Goal: Information Seeking & Learning: Learn about a topic

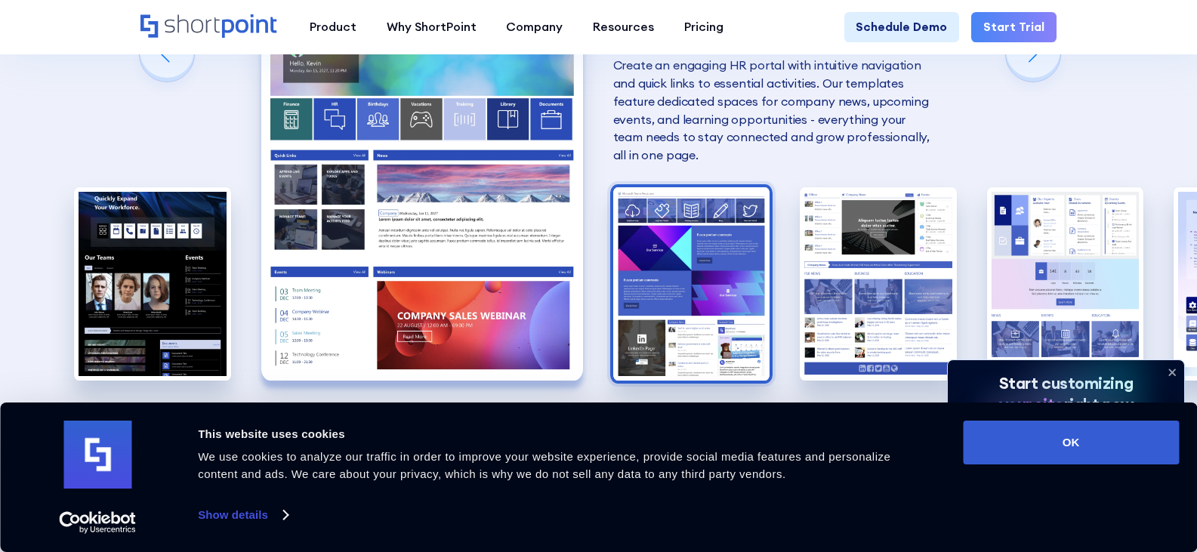
scroll to position [1359, 0]
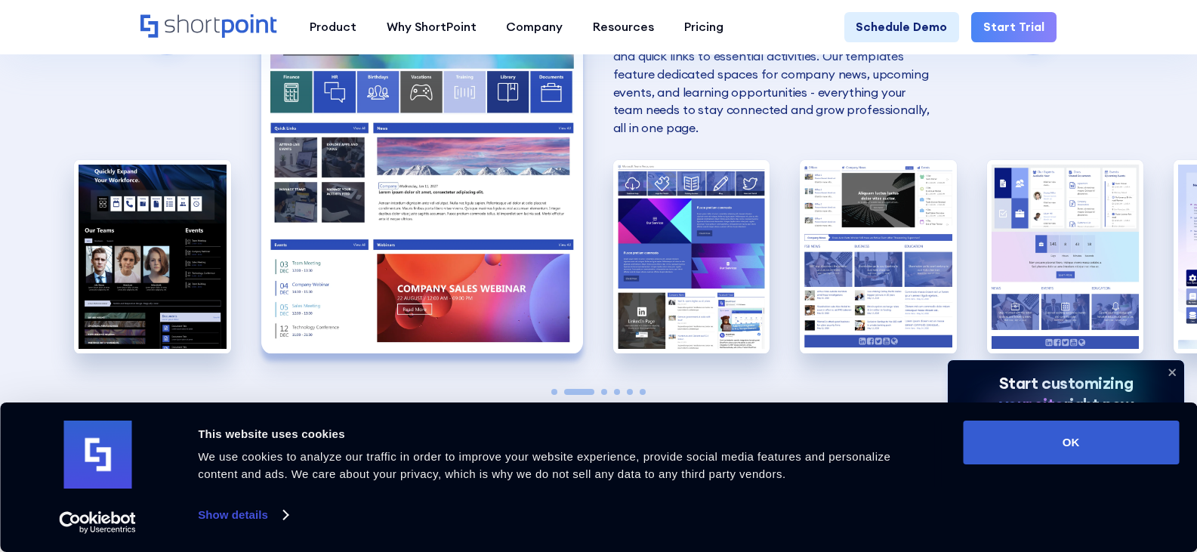
click at [374, 137] on img "2 / 6" at bounding box center [422, 155] width 322 height 395
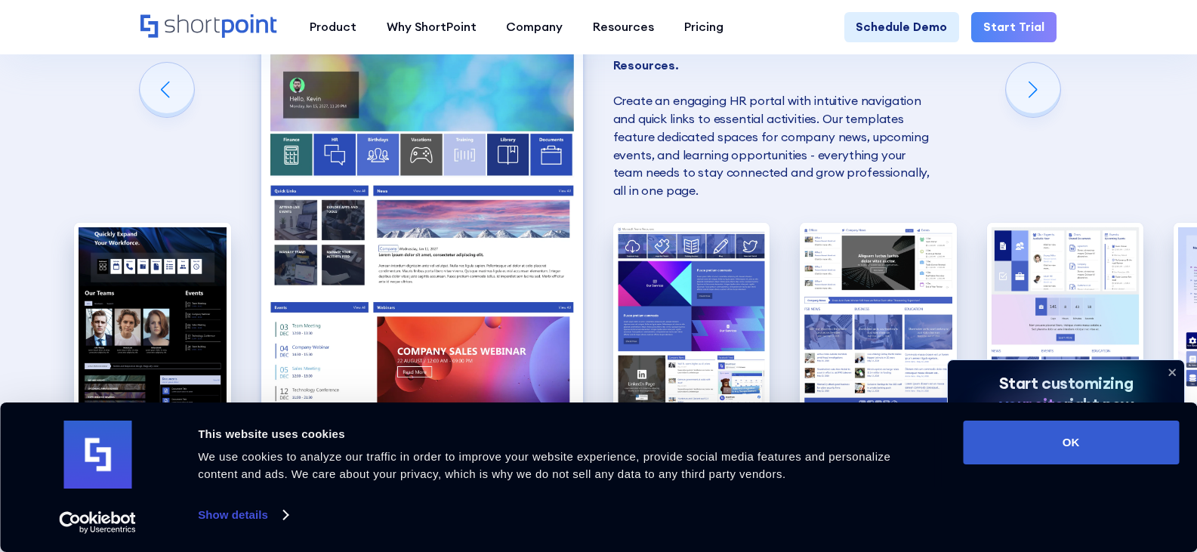
scroll to position [1284, 0]
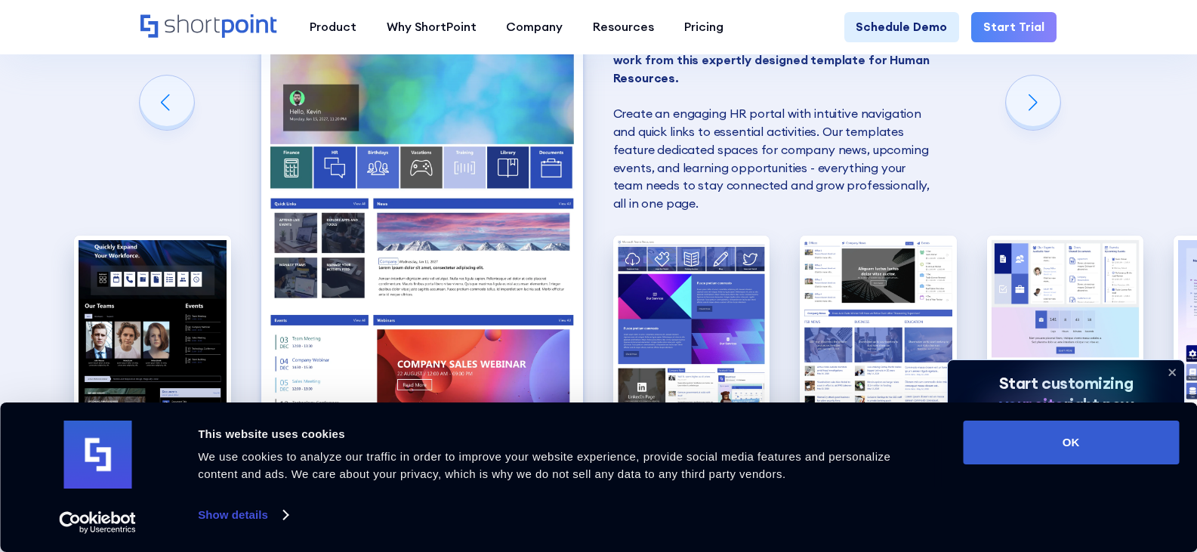
click at [411, 152] on img "2 / 6" at bounding box center [422, 230] width 322 height 395
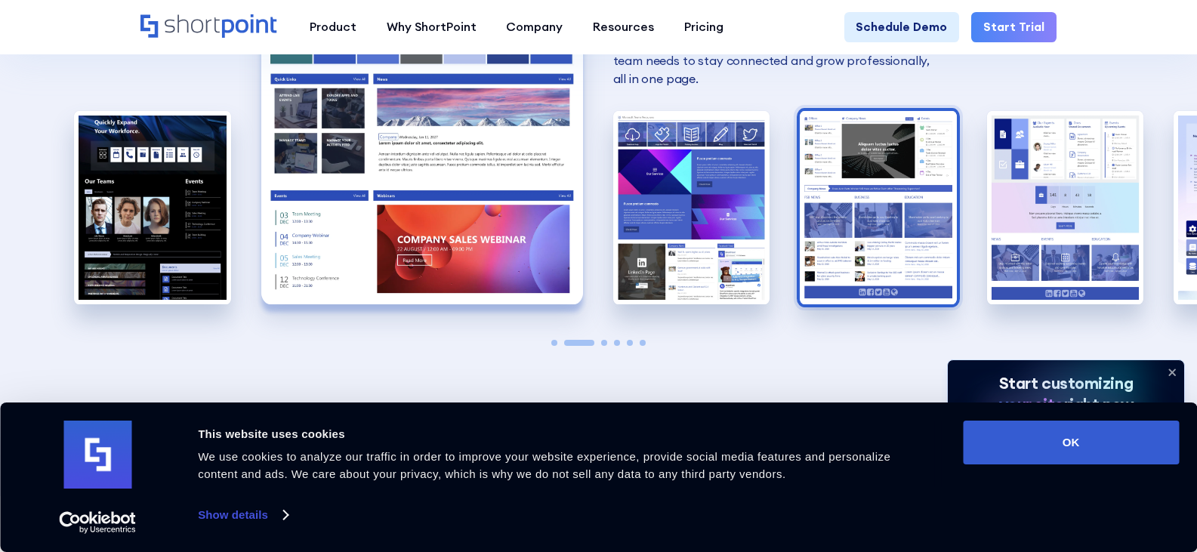
scroll to position [1435, 0]
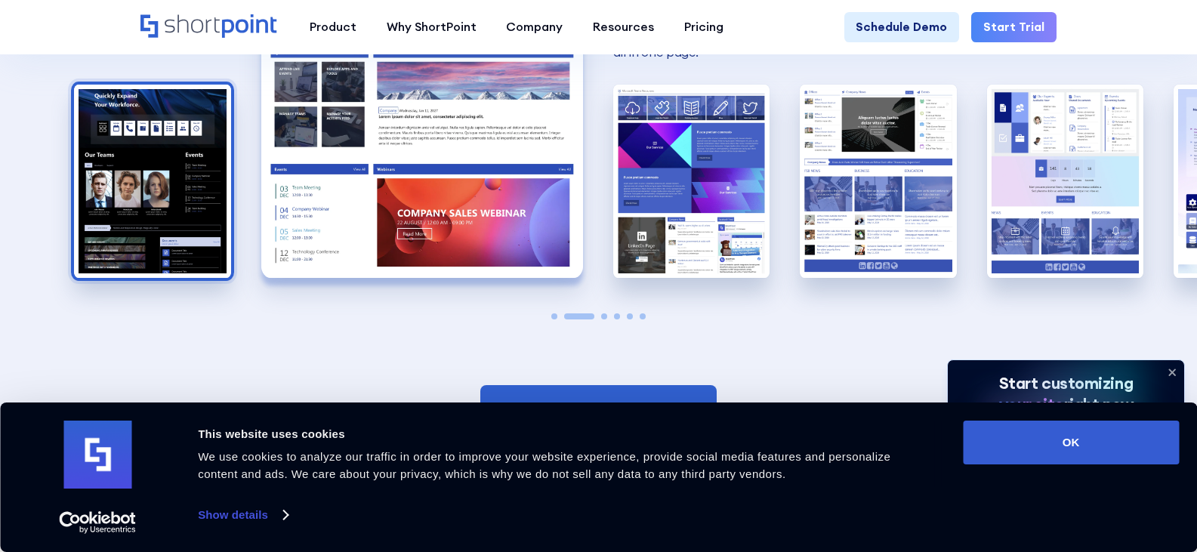
click at [223, 128] on img "1 / 6" at bounding box center [152, 181] width 157 height 193
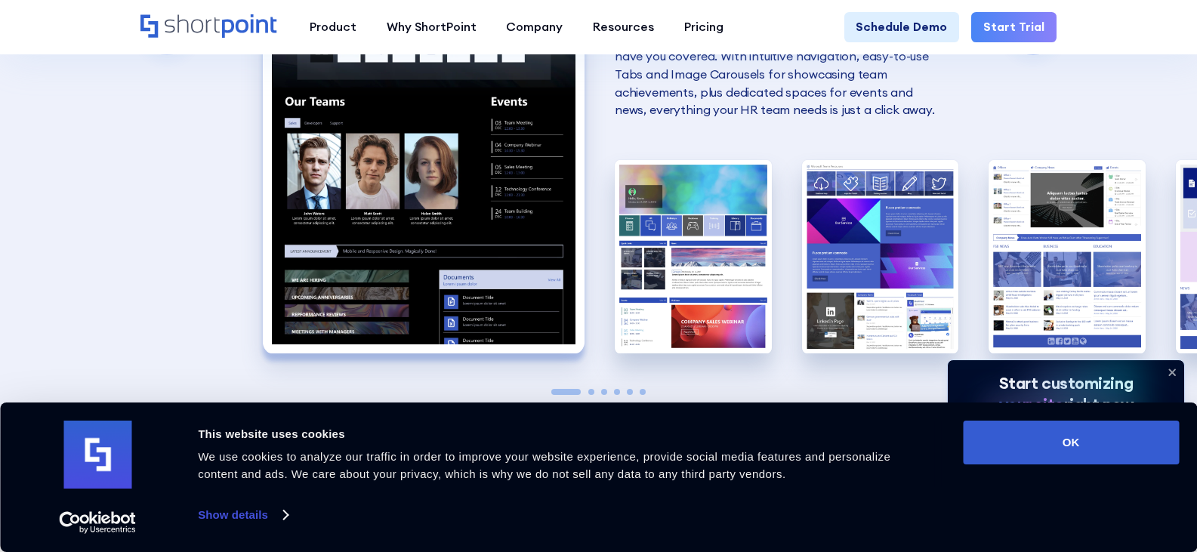
scroll to position [1510, 0]
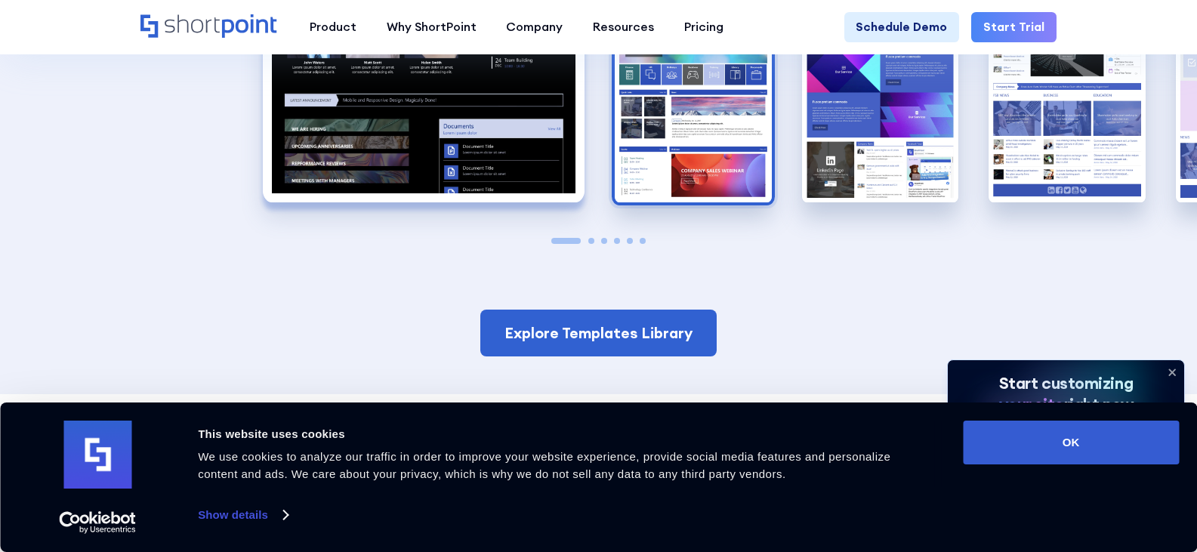
click at [626, 139] on img "2 / 6" at bounding box center [693, 105] width 157 height 193
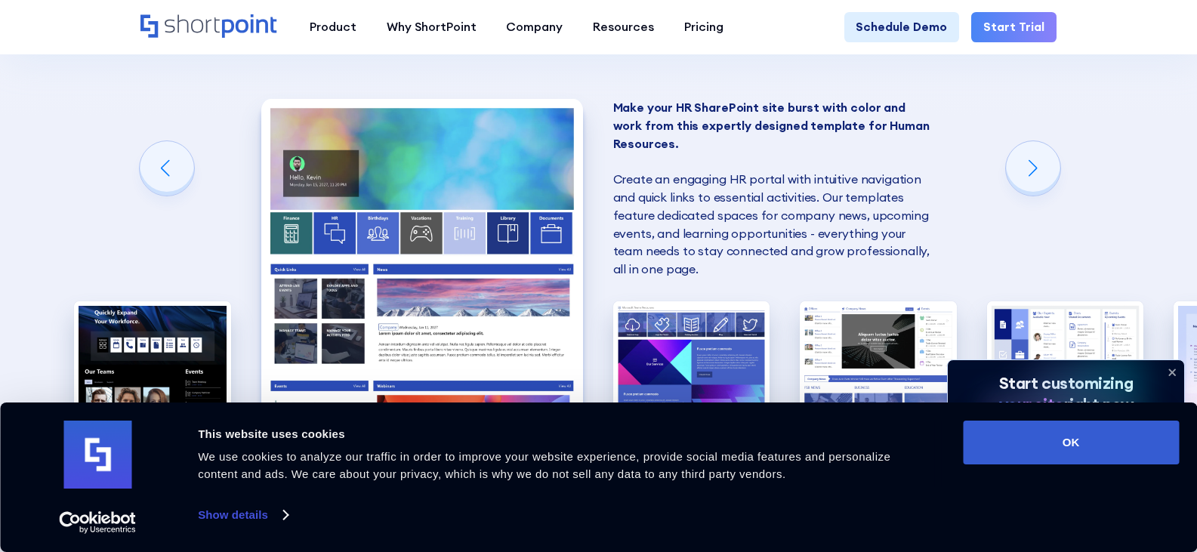
scroll to position [1359, 0]
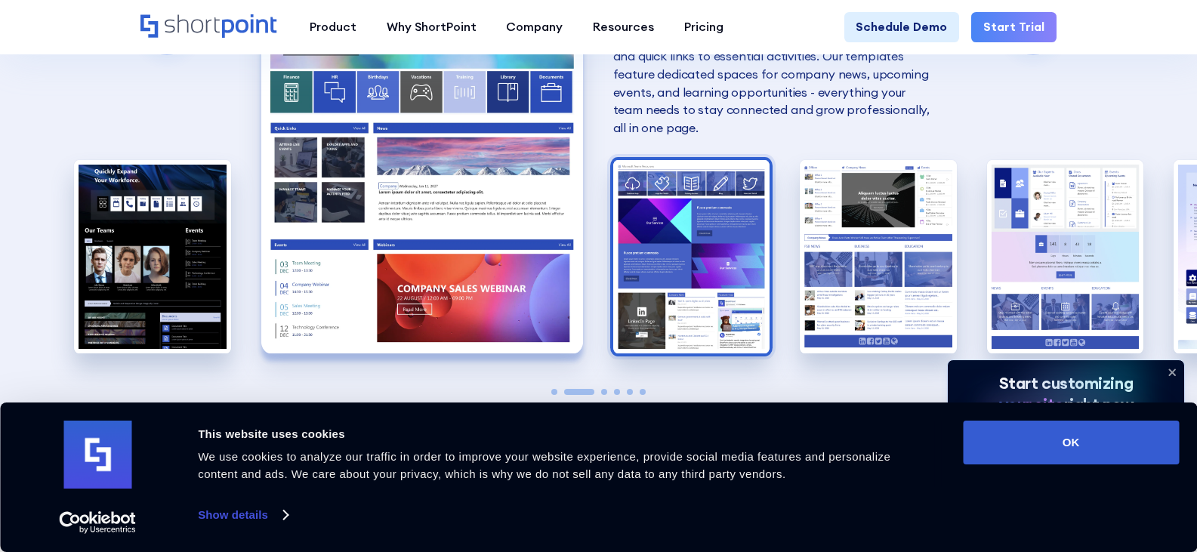
click at [657, 236] on img "3 / 6" at bounding box center [691, 256] width 157 height 193
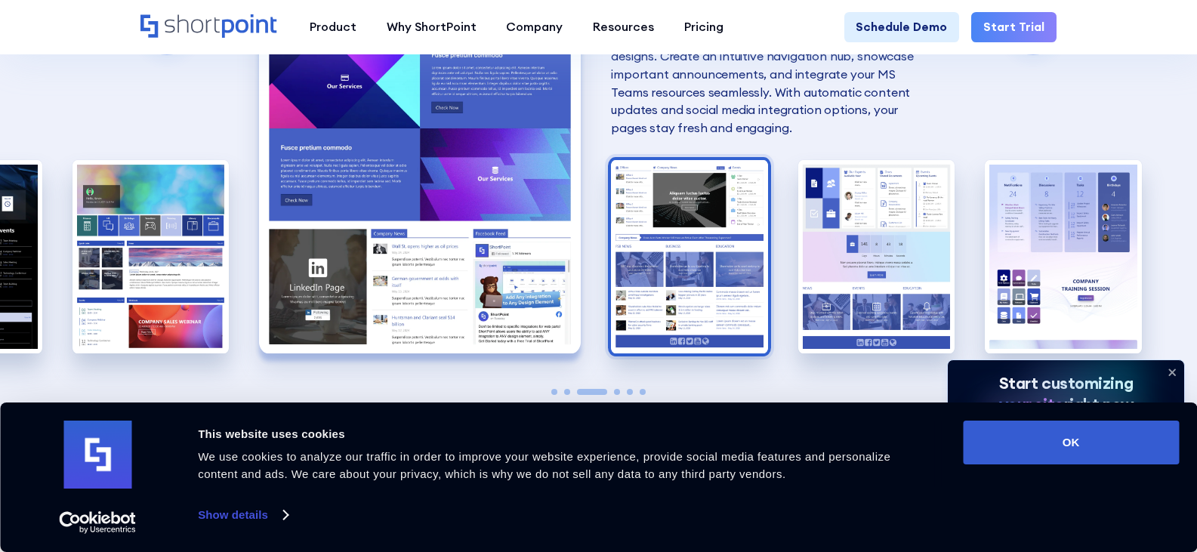
click at [657, 242] on img "4 / 6" at bounding box center [689, 256] width 157 height 193
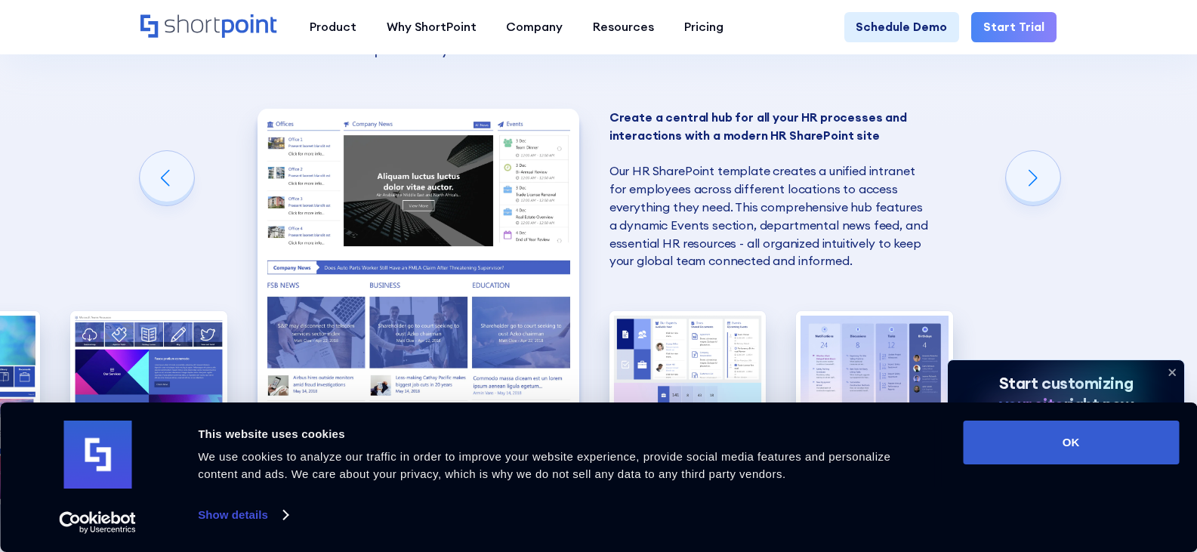
scroll to position [1284, 0]
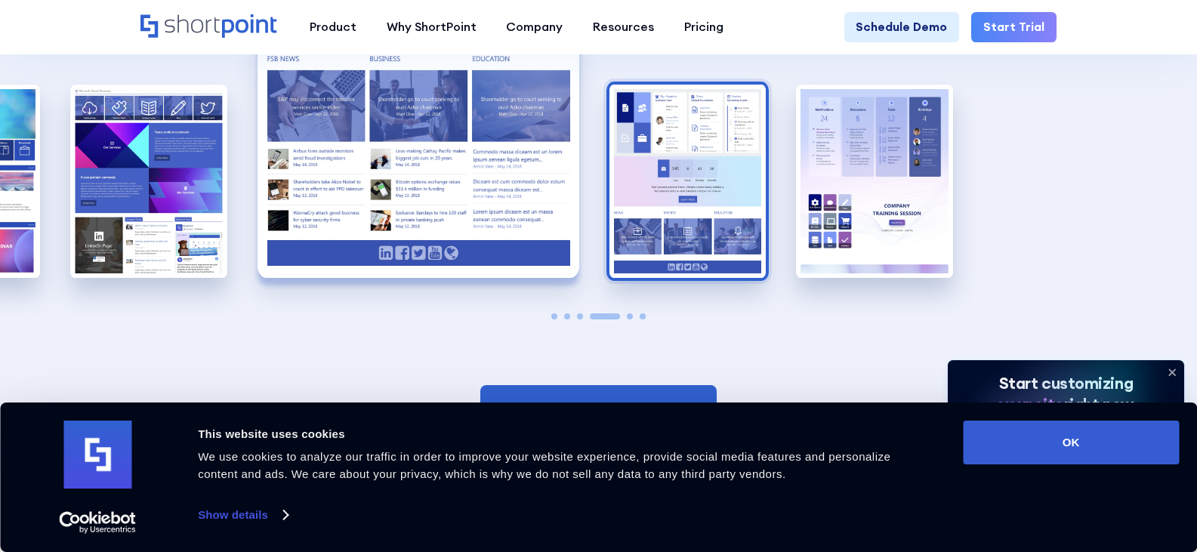
click at [644, 171] on img "5 / 6" at bounding box center [687, 181] width 157 height 193
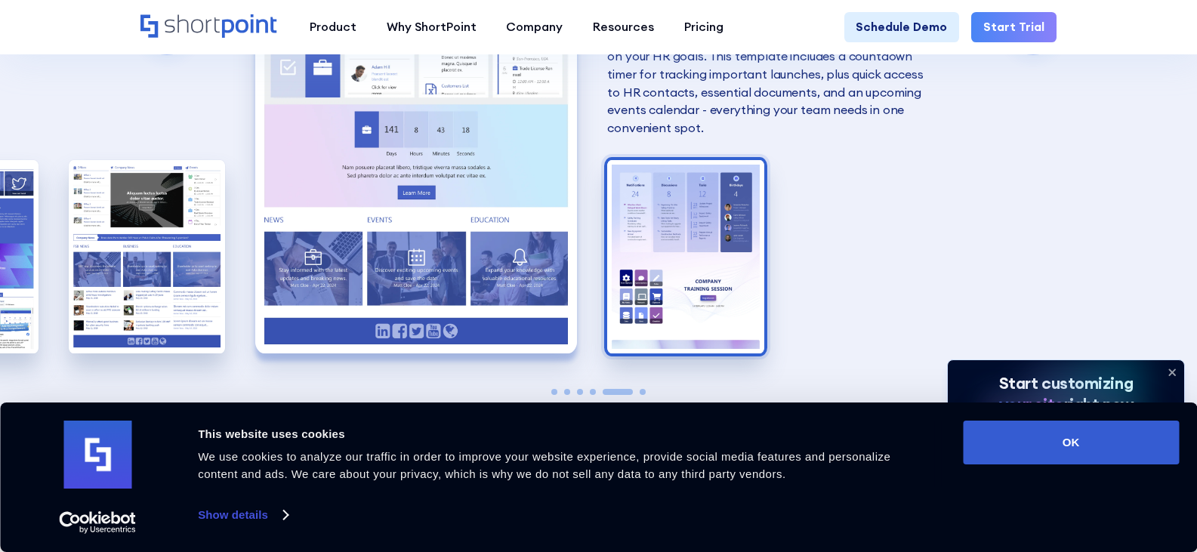
click at [680, 228] on img "6 / 6" at bounding box center [685, 256] width 157 height 193
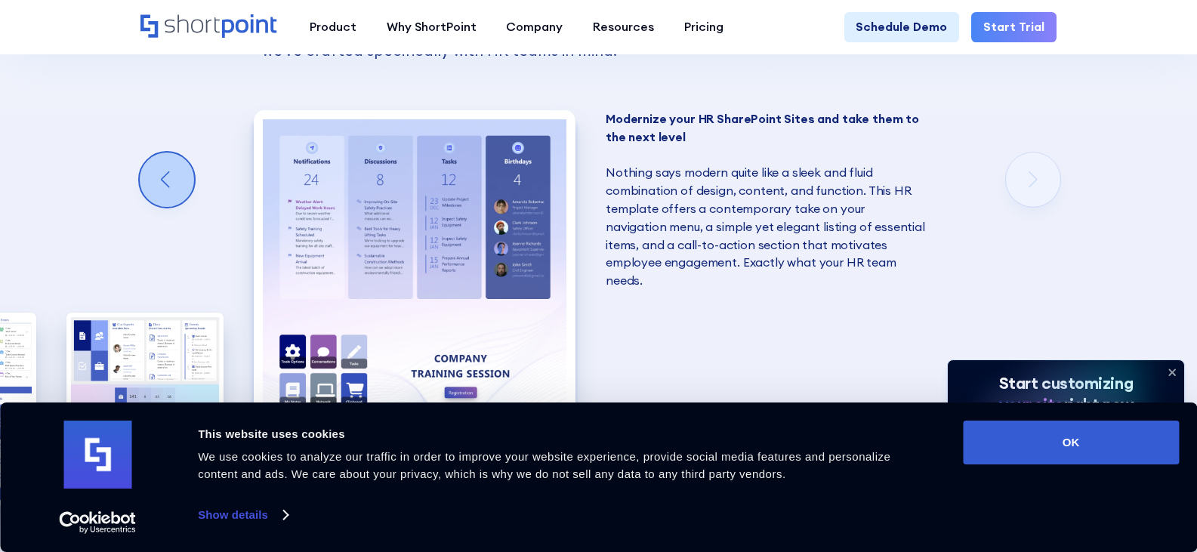
scroll to position [1208, 0]
click at [176, 153] on div "Previous slide" at bounding box center [167, 178] width 54 height 54
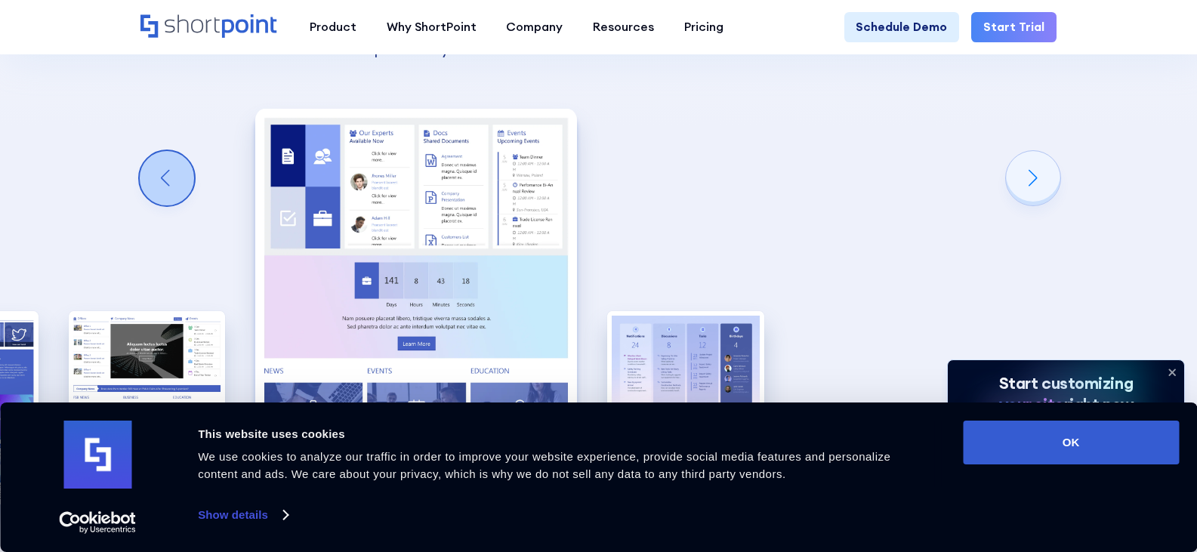
click at [174, 162] on div "Previous slide" at bounding box center [167, 178] width 54 height 54
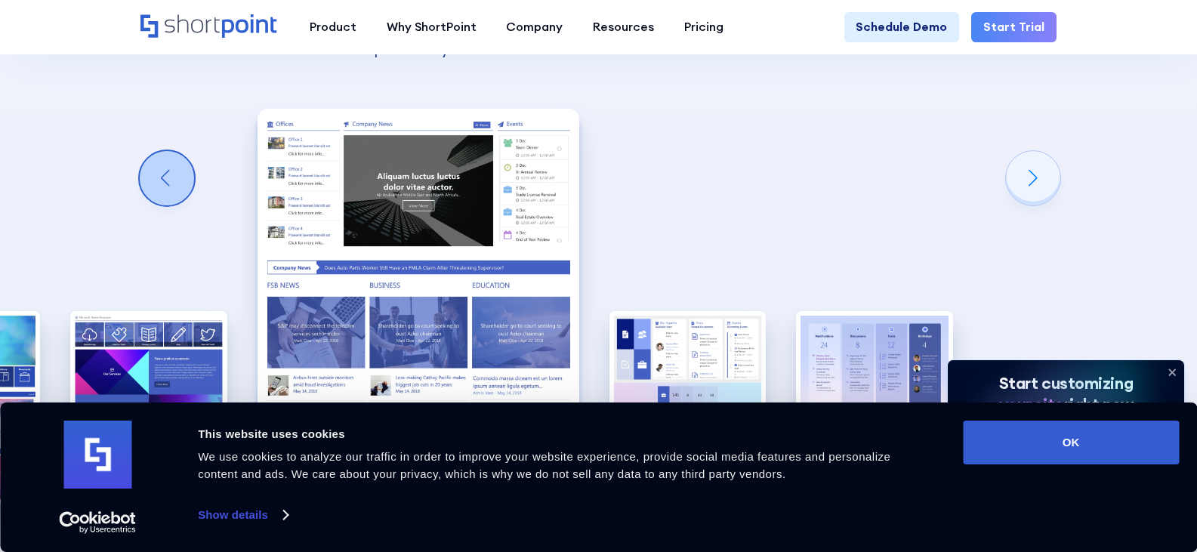
click at [172, 164] on div "Previous slide" at bounding box center [167, 178] width 54 height 54
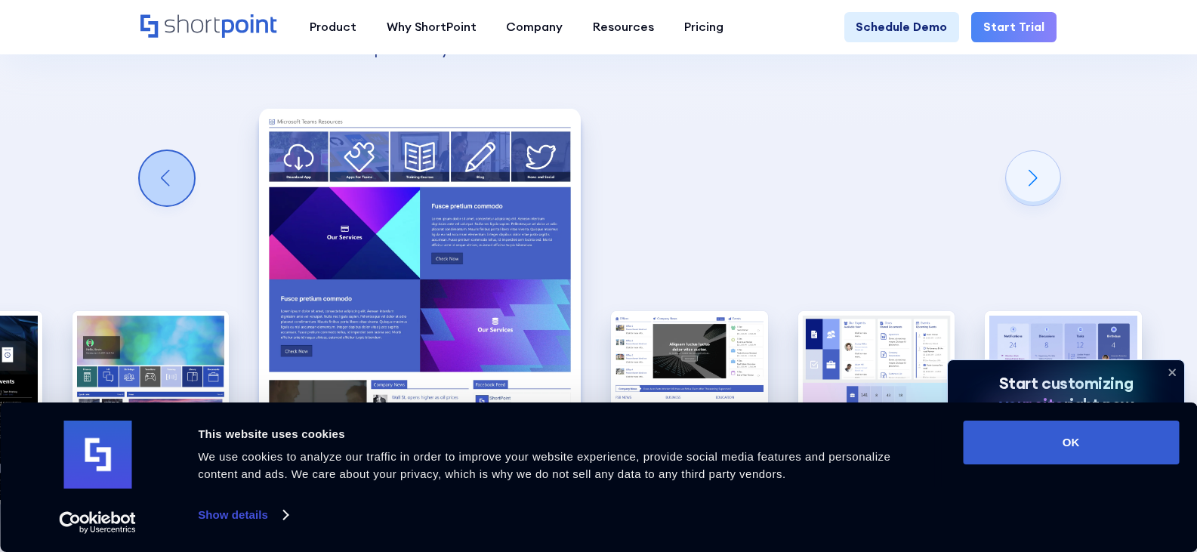
click at [171, 168] on div "Previous slide" at bounding box center [167, 178] width 54 height 54
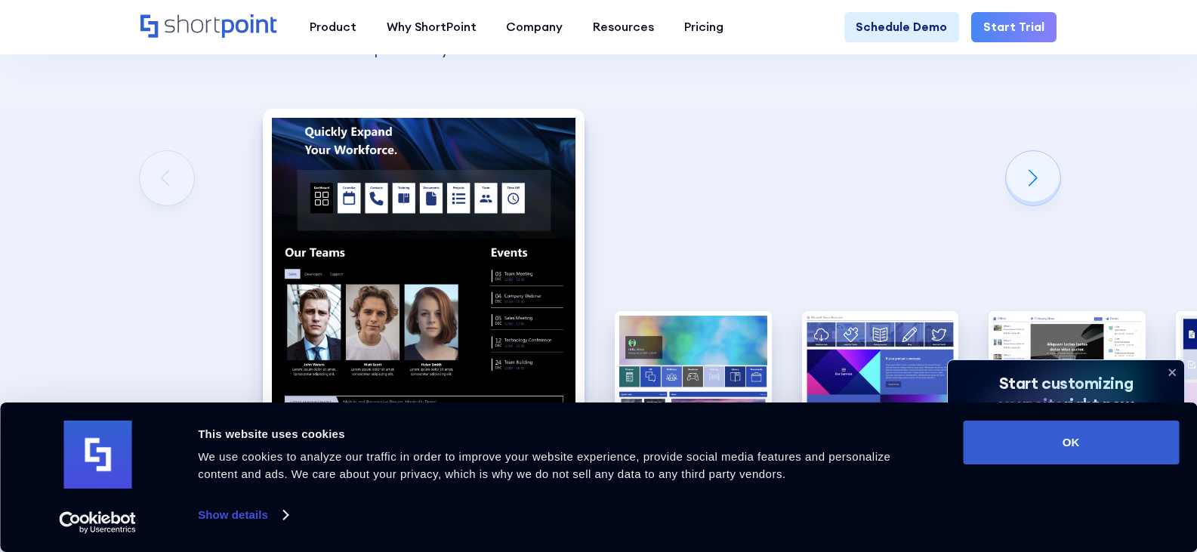
click at [171, 169] on div "SharePoint Templates for Human Resources Here at ShortPoint, we've put our hear…" at bounding box center [598, 208] width 1197 height 974
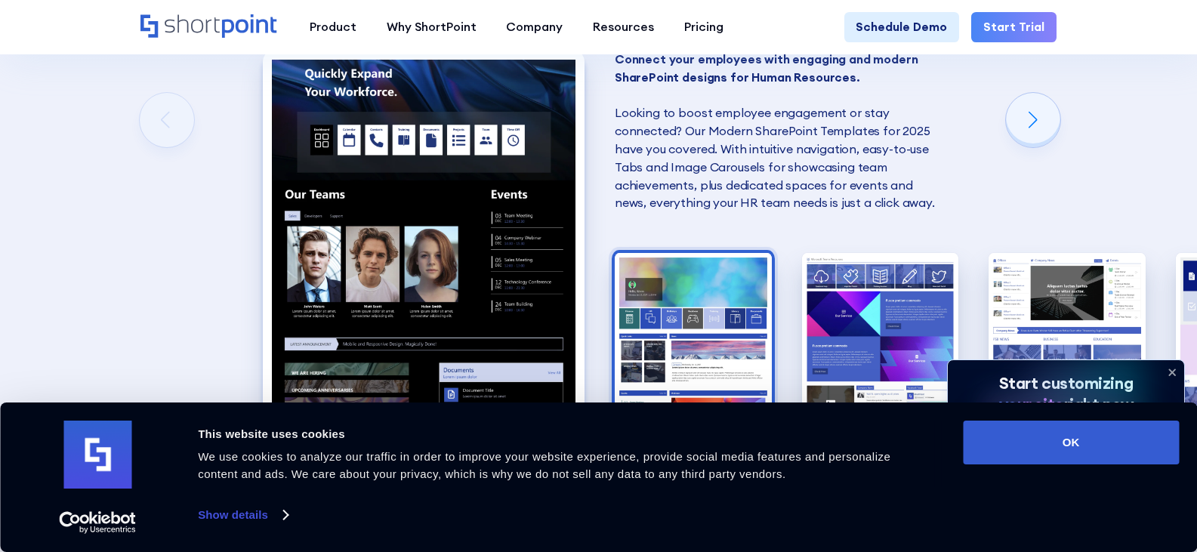
scroll to position [1284, 0]
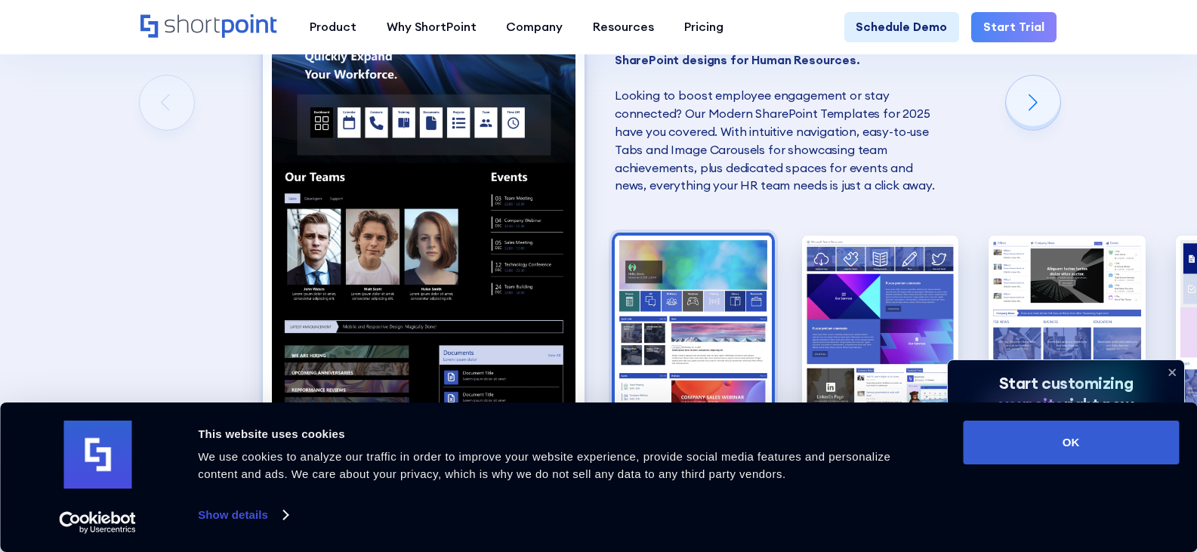
click at [665, 303] on img "2 / 6" at bounding box center [693, 332] width 157 height 193
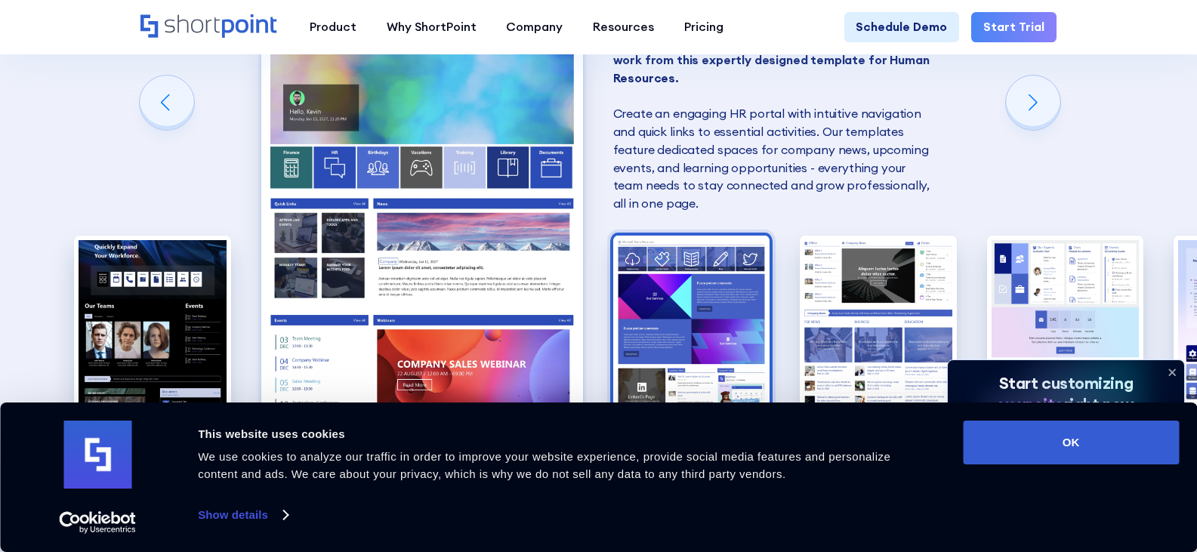
click at [684, 296] on img "3 / 6" at bounding box center [691, 332] width 157 height 193
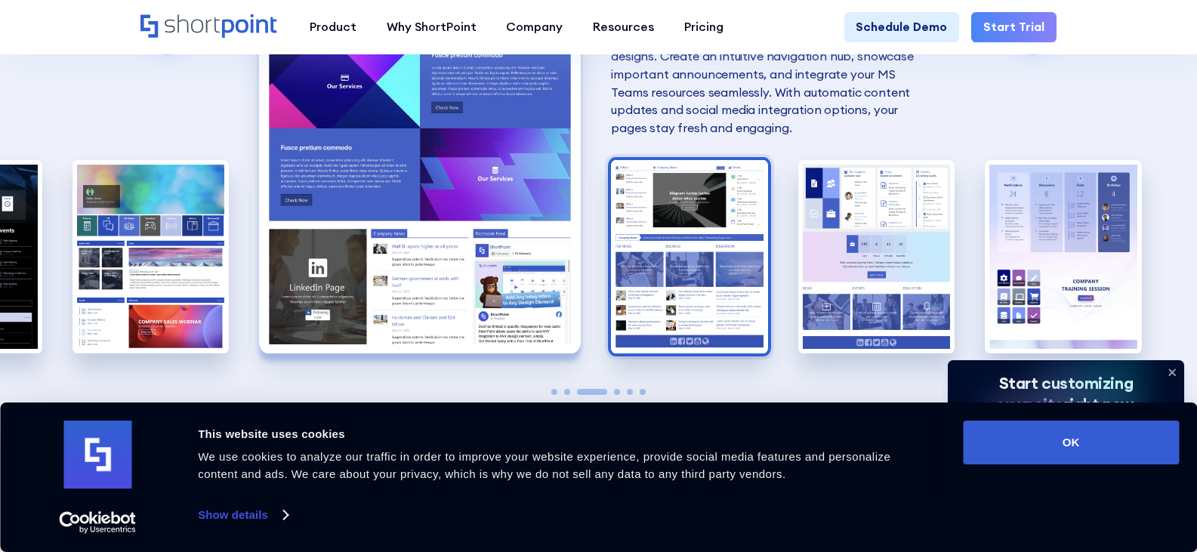
click at [686, 255] on img "4 / 6" at bounding box center [689, 256] width 157 height 193
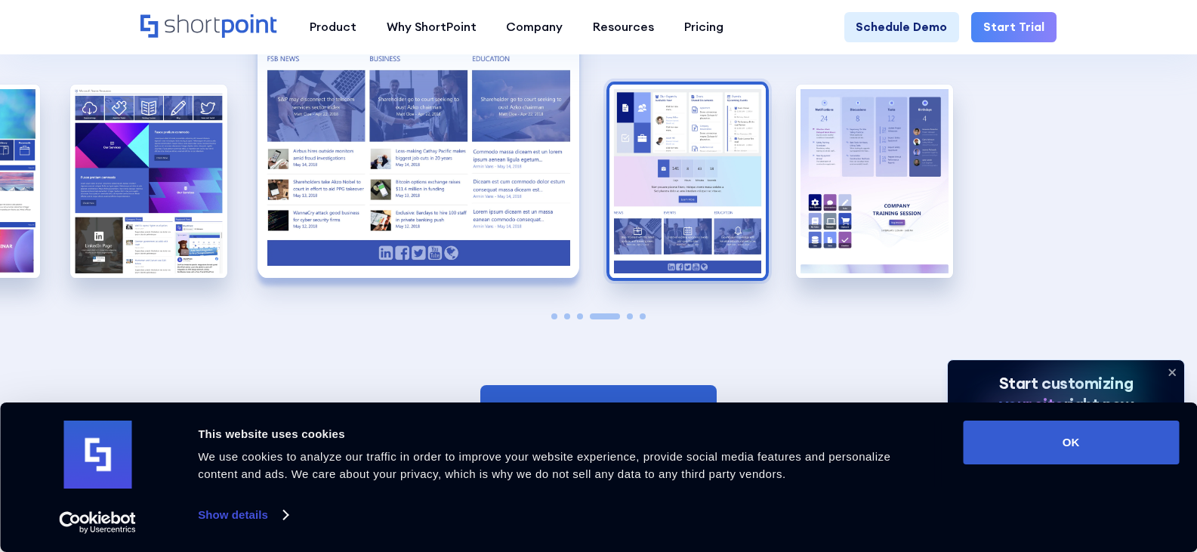
click at [625, 210] on img "5 / 6" at bounding box center [687, 181] width 157 height 193
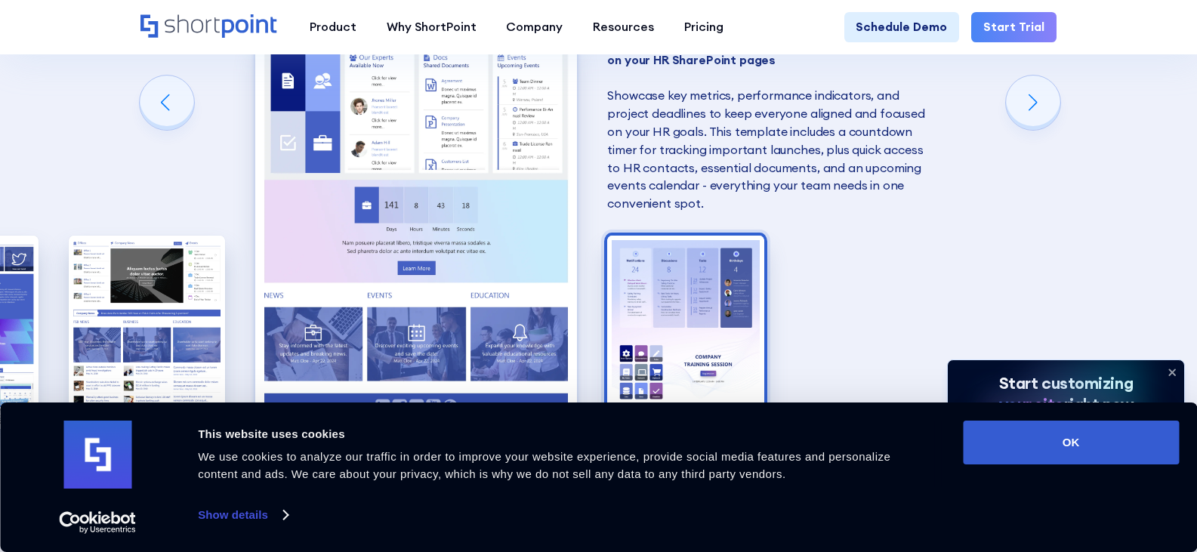
click at [669, 281] on img "6 / 6" at bounding box center [685, 332] width 157 height 193
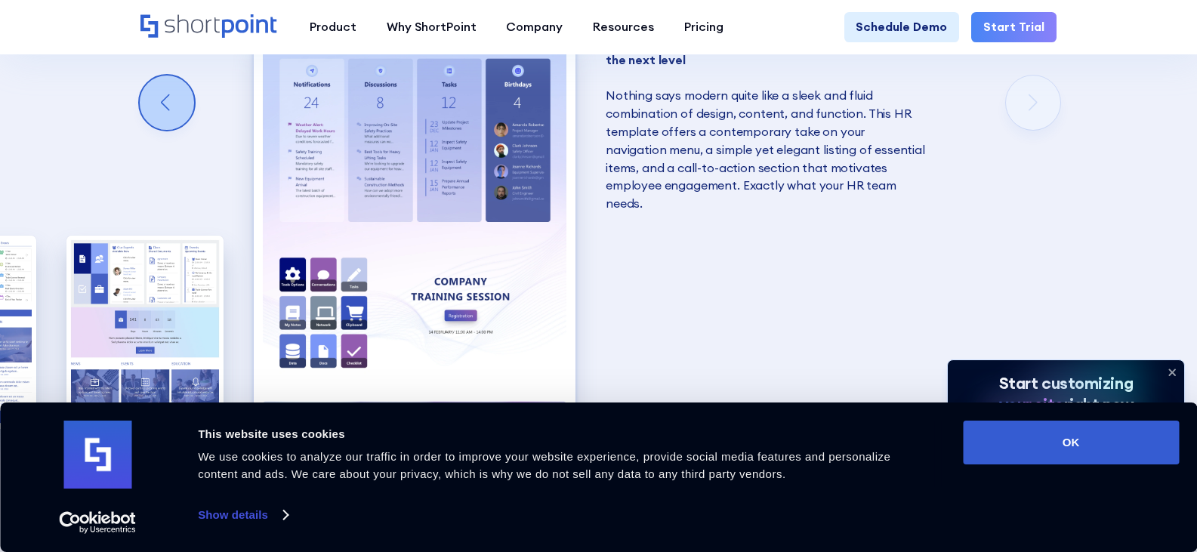
click at [167, 91] on div "Previous slide" at bounding box center [167, 103] width 54 height 54
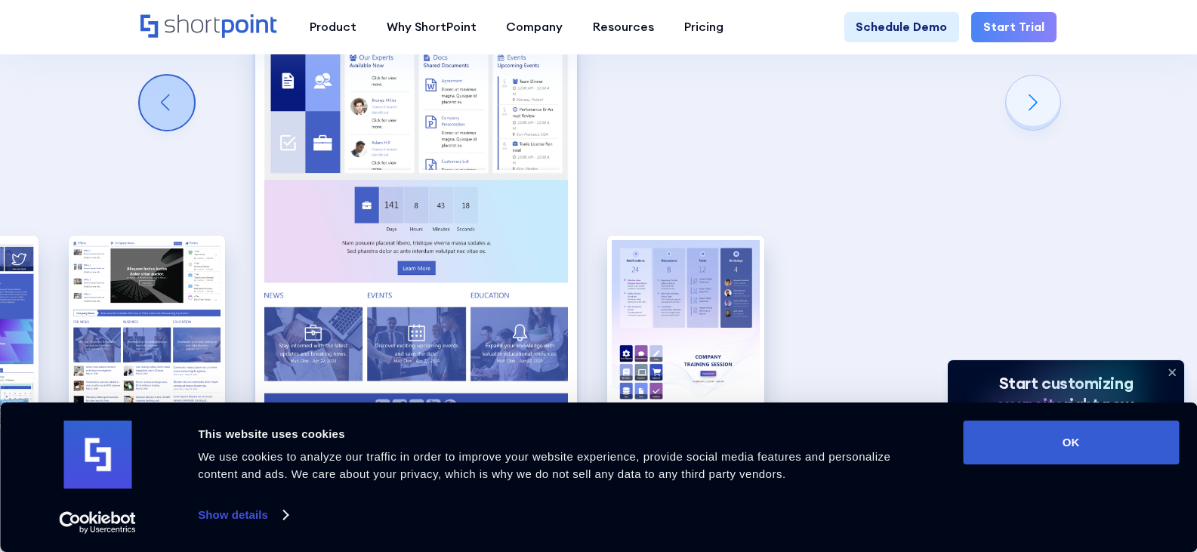
click at [167, 91] on div "Previous slide" at bounding box center [167, 103] width 54 height 54
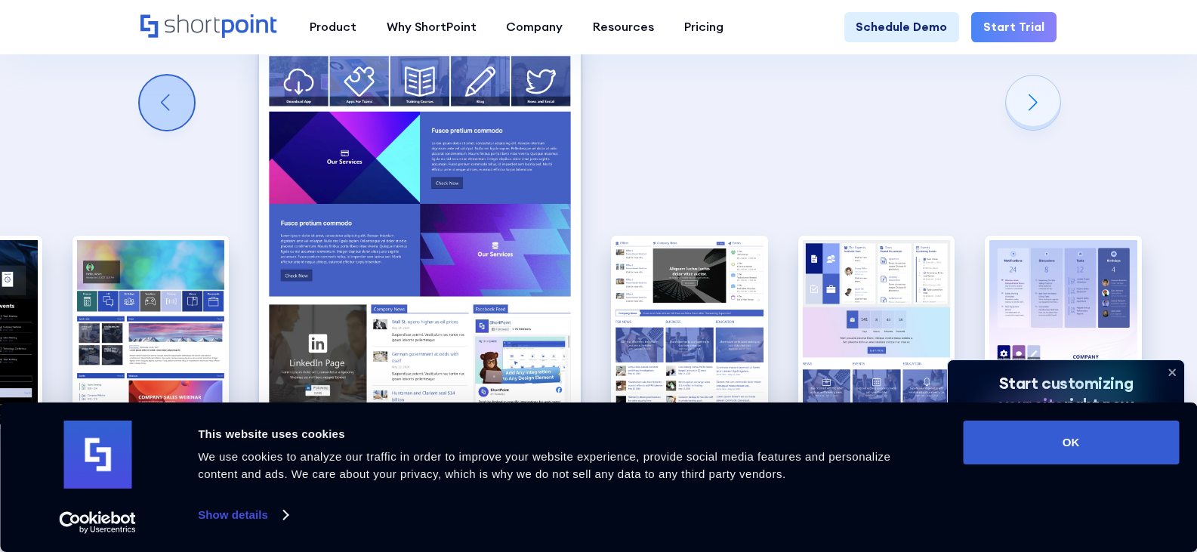
click at [167, 91] on div "Previous slide" at bounding box center [167, 103] width 54 height 54
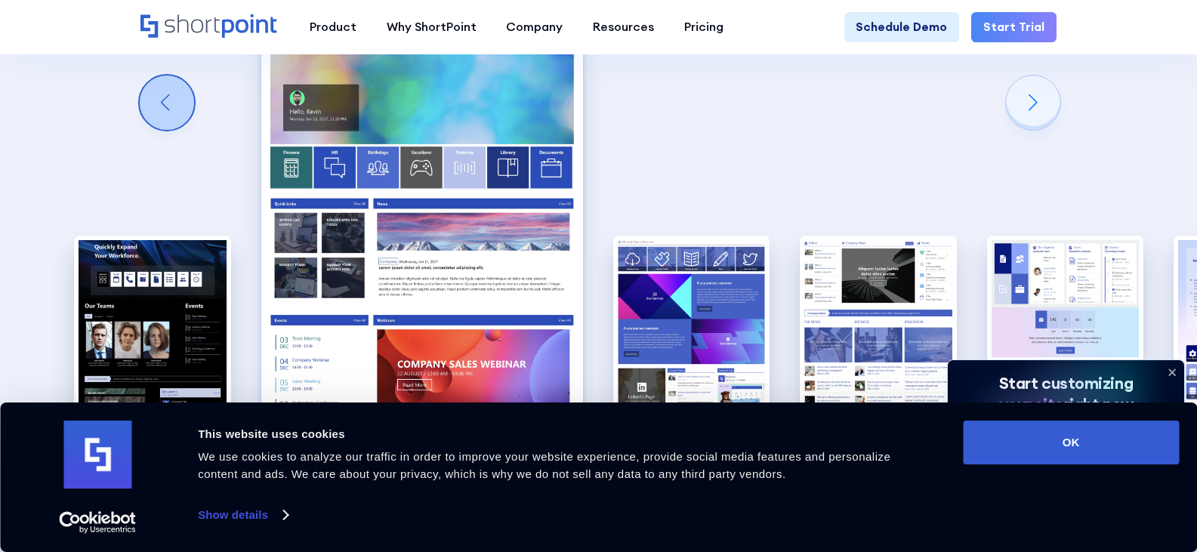
click at [167, 91] on div "Previous slide" at bounding box center [167, 103] width 54 height 54
click at [167, 91] on div "SharePoint Templates for Human Resources Here at ShortPoint, we've put our hear…" at bounding box center [598, 133] width 1197 height 974
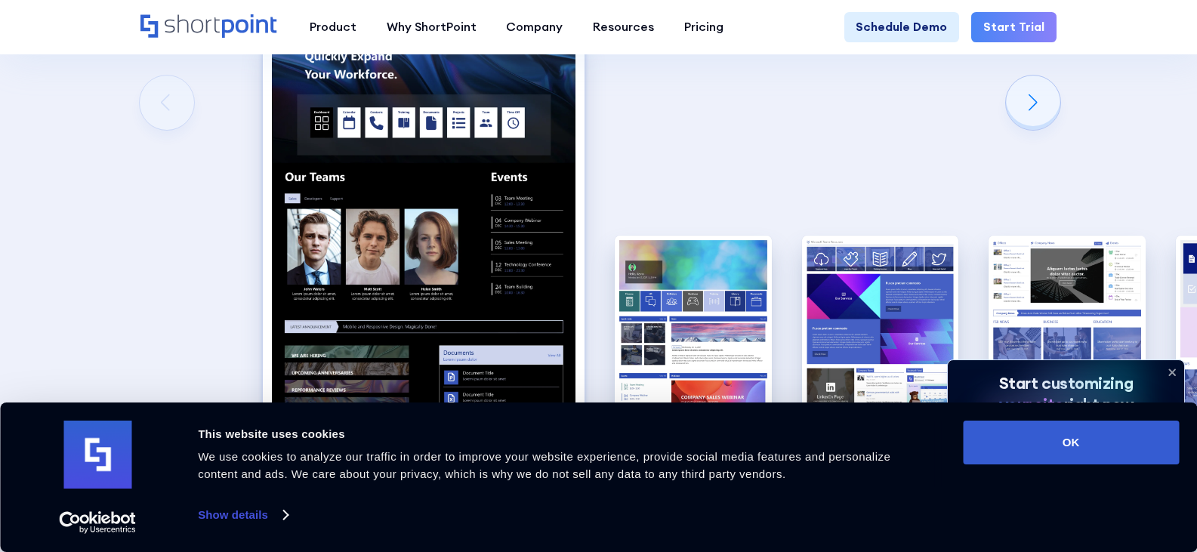
click at [167, 91] on div "SharePoint Templates for Human Resources Here at ShortPoint, we've put our hear…" at bounding box center [598, 133] width 1197 height 974
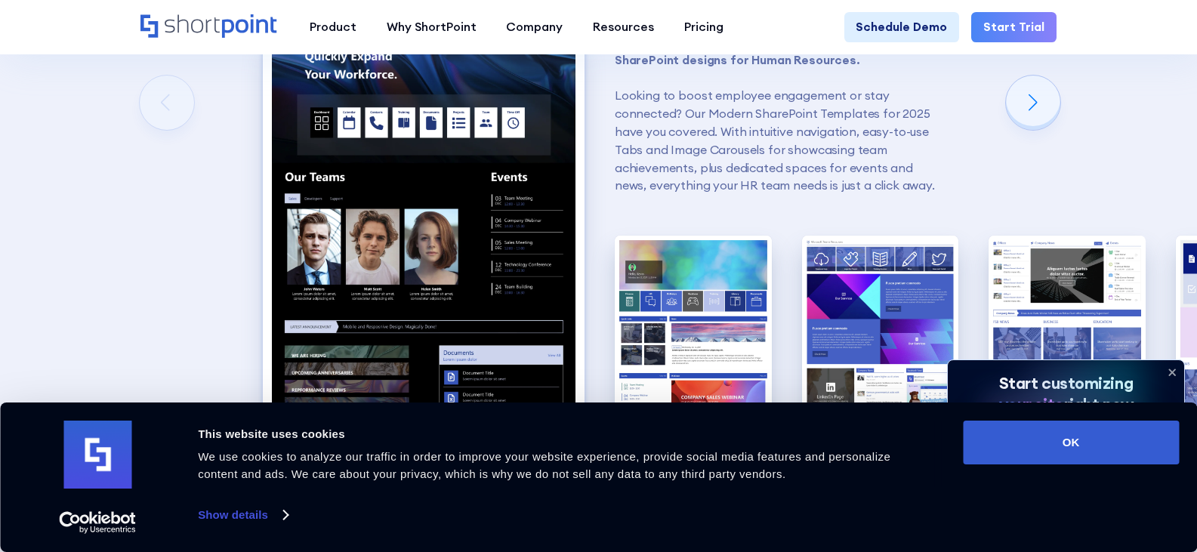
click at [167, 89] on div "SharePoint Templates for Human Resources Here at ShortPoint, we've put our hear…" at bounding box center [598, 133] width 1197 height 974
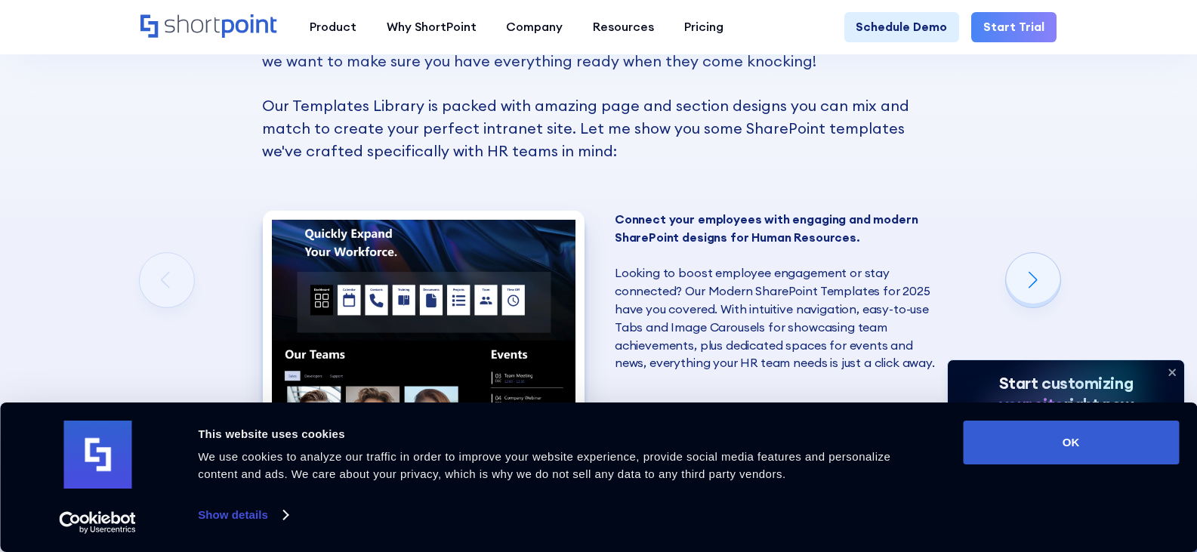
scroll to position [1133, 0]
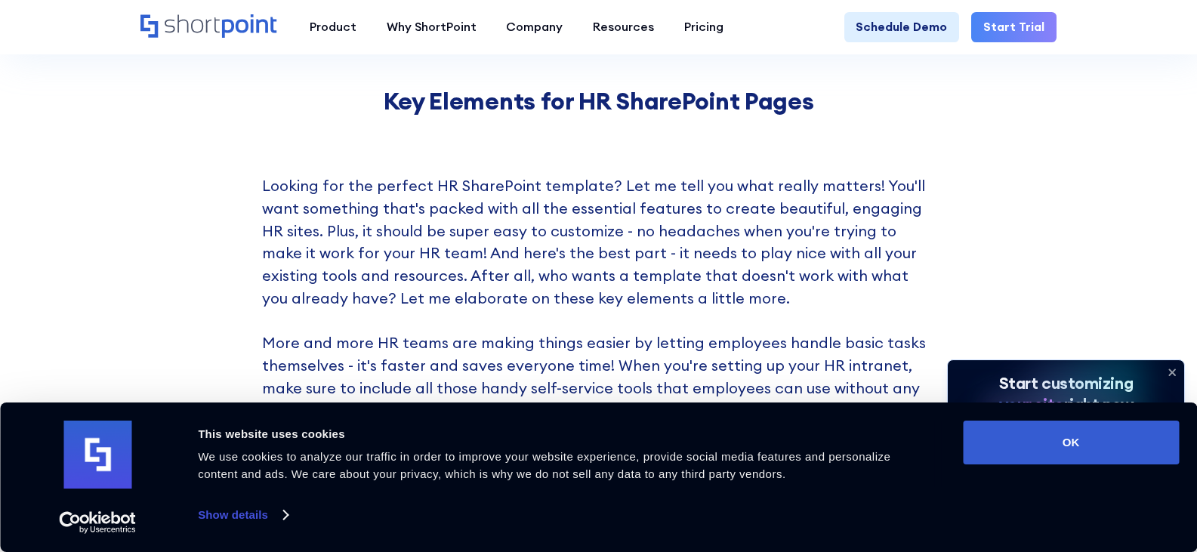
scroll to position [3851, 0]
